Goal: Task Accomplishment & Management: Manage account settings

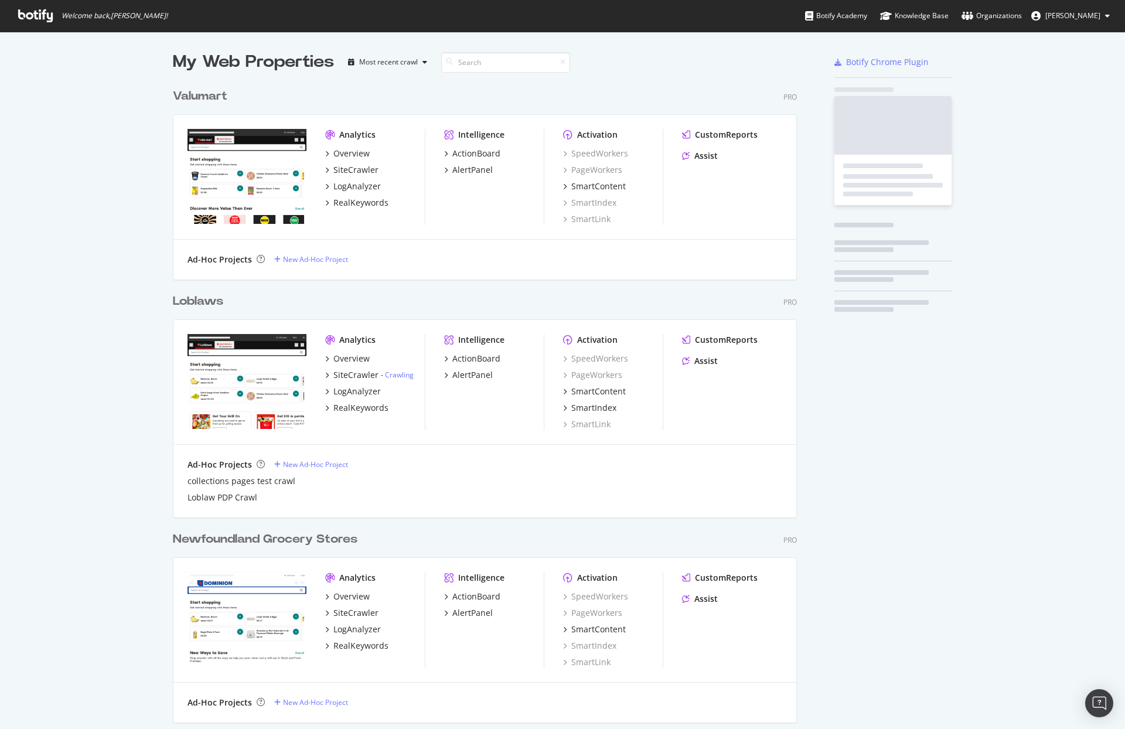
scroll to position [2946, 625]
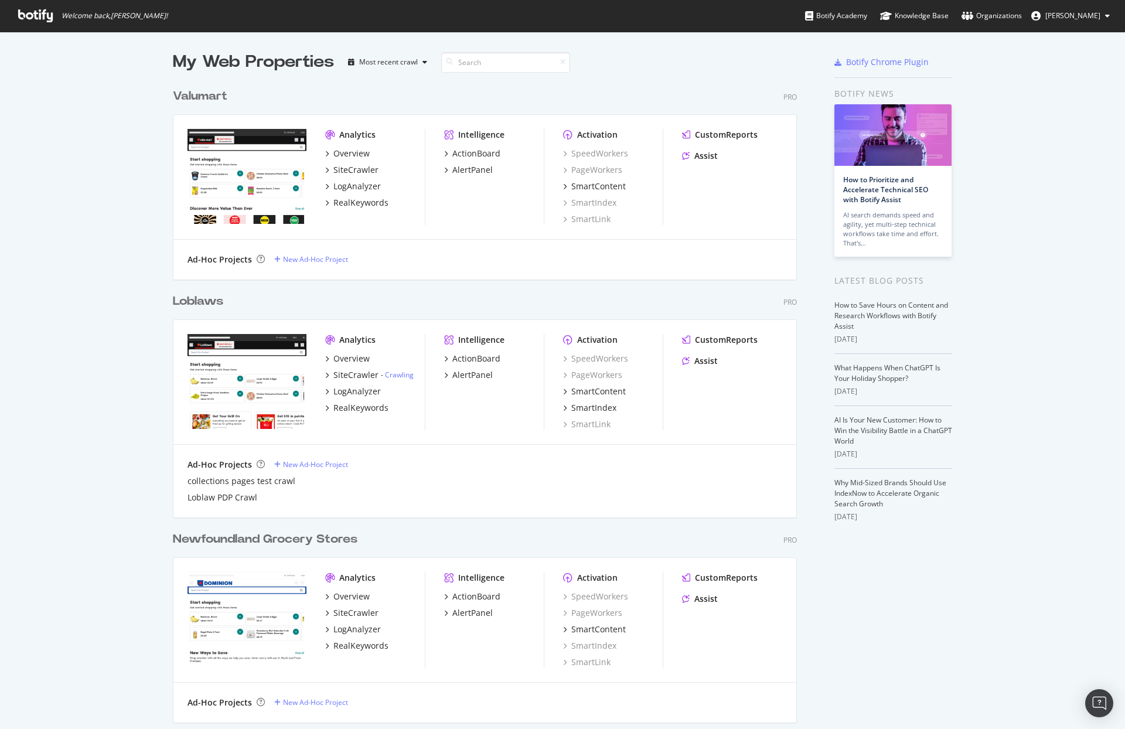
click at [211, 302] on div "Loblaws" at bounding box center [198, 301] width 50 height 17
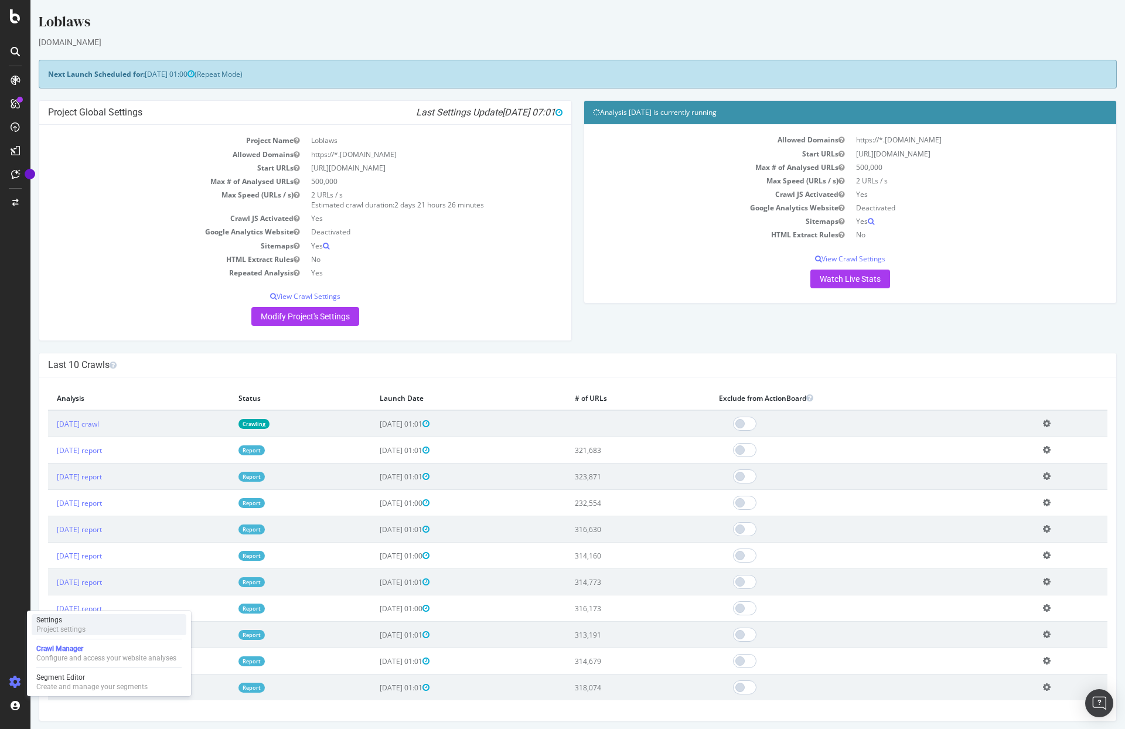
click at [90, 627] on div "Settings Project settings" at bounding box center [109, 624] width 155 height 21
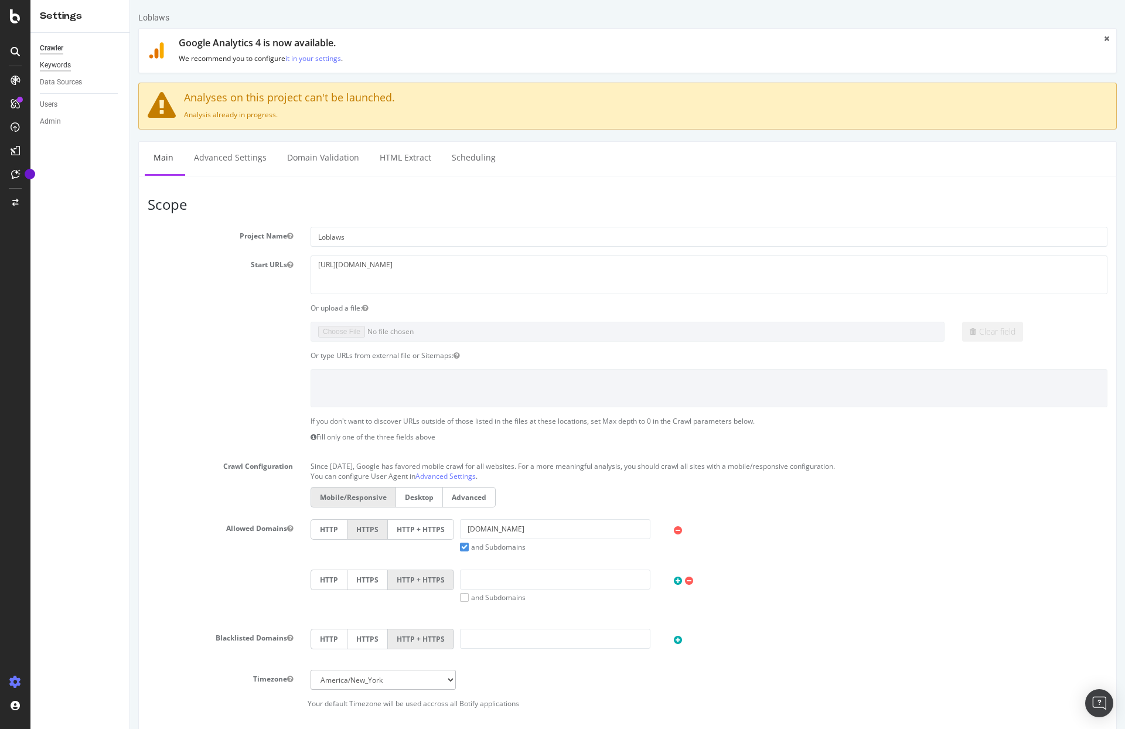
click at [62, 69] on div "Keywords" at bounding box center [55, 65] width 31 height 12
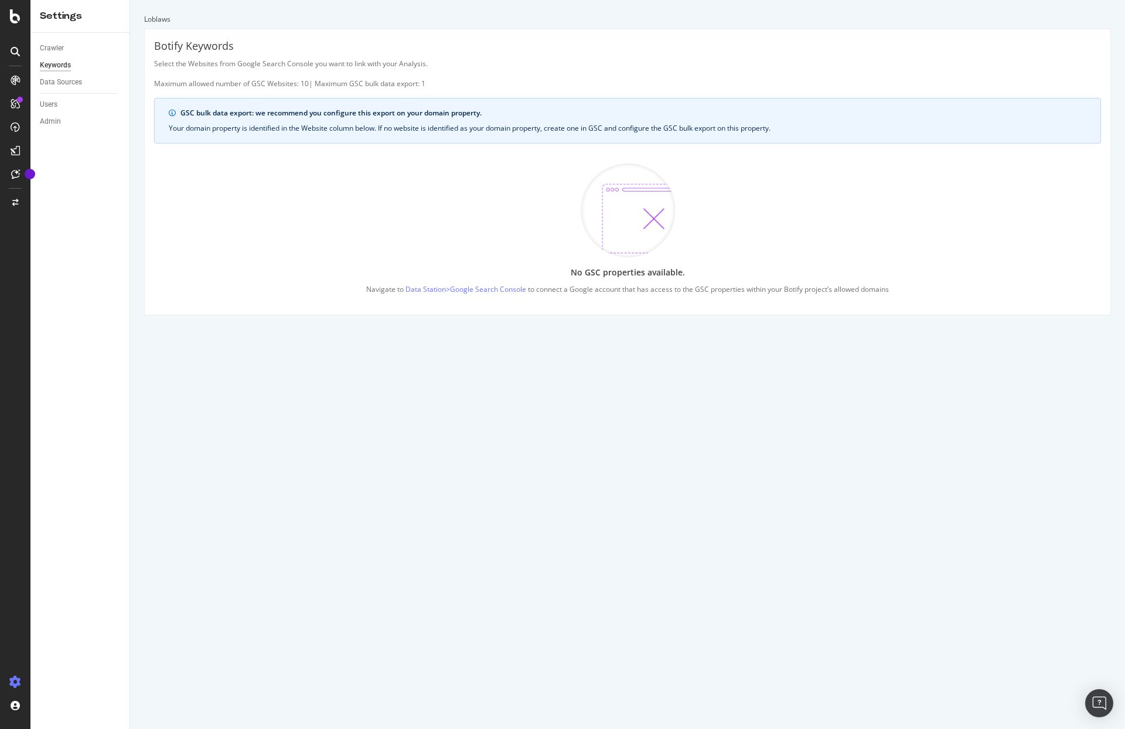
click at [312, 268] on div "No GSC properties available. Navigate to Data Station > Google Search Console t…" at bounding box center [627, 229] width 947 height 152
click at [71, 86] on div "Data Sources" at bounding box center [61, 82] width 42 height 12
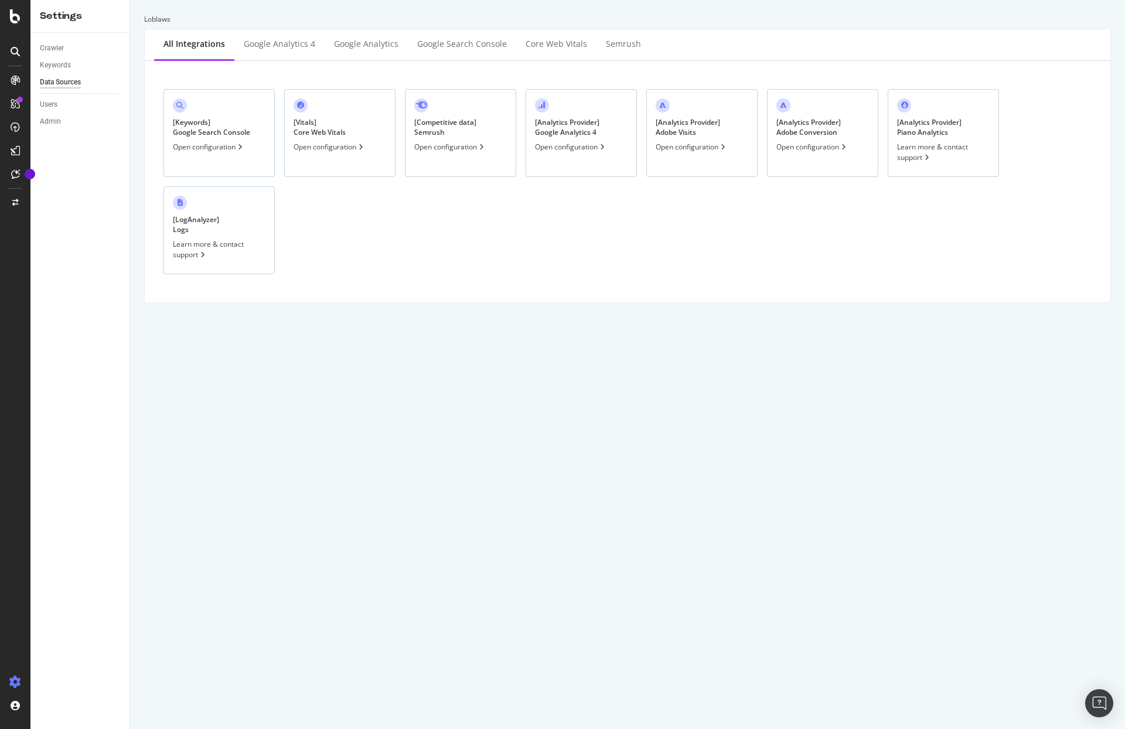
click at [225, 164] on div "[ Keywords ] Google Search Console Open configuration" at bounding box center [218, 133] width 111 height 88
